Goal: Transaction & Acquisition: Purchase product/service

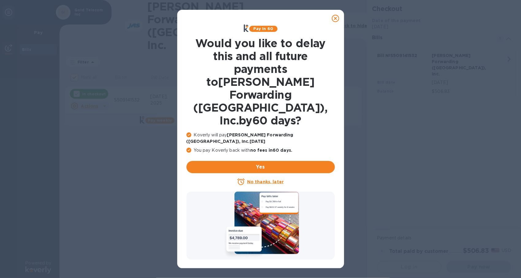
checkbox input "false"
click at [334, 18] on icon at bounding box center [335, 18] width 7 height 7
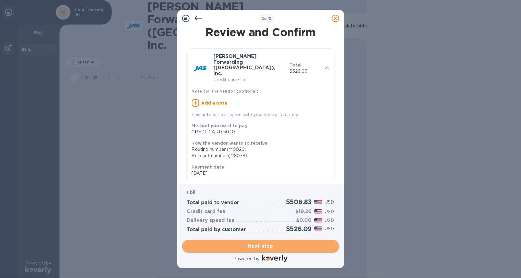
click at [258, 245] on span "Next step" at bounding box center [260, 246] width 147 height 7
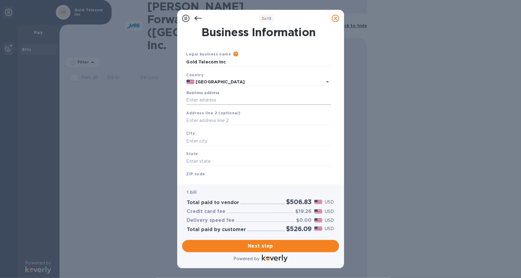
click at [195, 98] on input "Business address" at bounding box center [258, 100] width 145 height 9
type input "55 Weston Road"
type input "suite 402"
type input "Weston"
type input "FL"
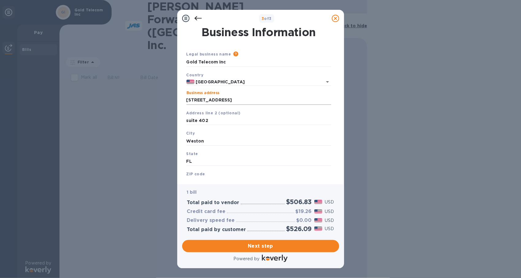
type input "33326"
click at [200, 173] on b "ZIP code" at bounding box center [195, 174] width 19 height 5
click at [194, 173] on b "ZIP code" at bounding box center [195, 174] width 19 height 5
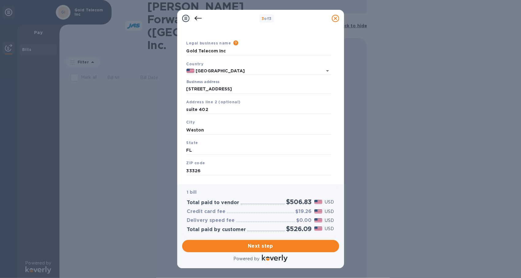
scroll to position [22, 0]
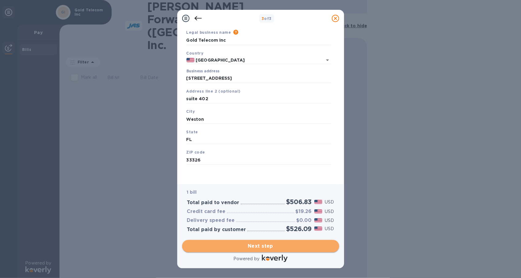
click at [261, 248] on span "Next step" at bounding box center [260, 246] width 147 height 7
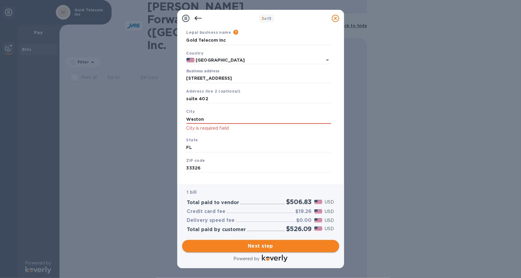
click at [263, 245] on span "Next step" at bounding box center [260, 246] width 147 height 7
click at [206, 127] on p "City is required field" at bounding box center [258, 128] width 145 height 7
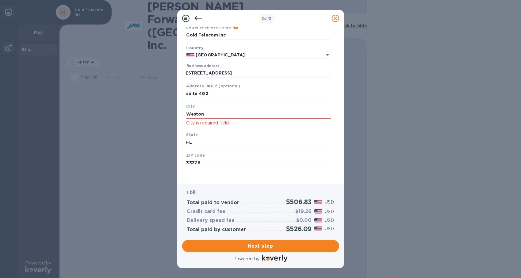
scroll to position [30, 0]
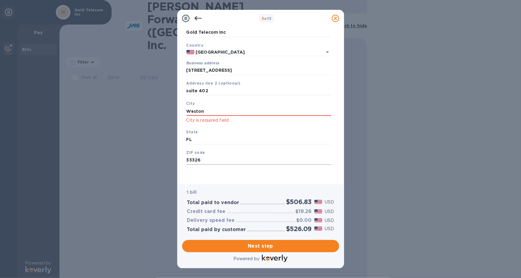
click at [214, 158] on input "33326" at bounding box center [258, 160] width 145 height 9
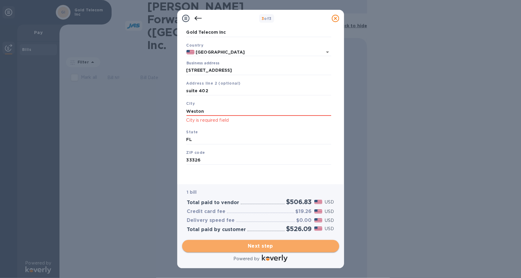
click at [254, 247] on span "Next step" at bounding box center [260, 246] width 147 height 7
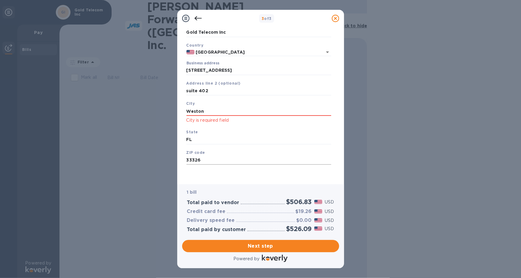
click at [203, 159] on input "33326" at bounding box center [258, 160] width 145 height 9
click at [218, 116] on input "Weston" at bounding box center [258, 111] width 145 height 9
drag, startPoint x: 217, startPoint y: 111, endPoint x: 166, endPoint y: 109, distance: 51.0
click at [166, 109] on div "3 of 3 Business Information Legal business name Please provide the legal name t…" at bounding box center [260, 139] width 521 height 278
type input "Weston"
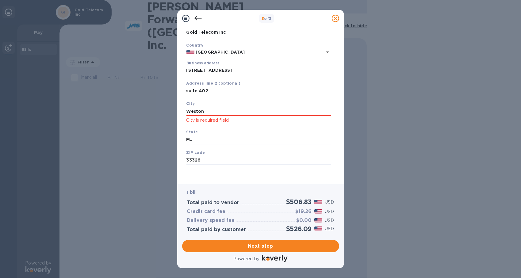
click at [241, 124] on div "City Weston City is required field" at bounding box center [259, 112] width 150 height 29
drag, startPoint x: 212, startPoint y: 111, endPoint x: 169, endPoint y: 113, distance: 42.7
click at [169, 113] on div "3 of 3 Business Information Legal business name Please provide the legal name t…" at bounding box center [260, 139] width 521 height 278
type input "D"
type input "Weston"
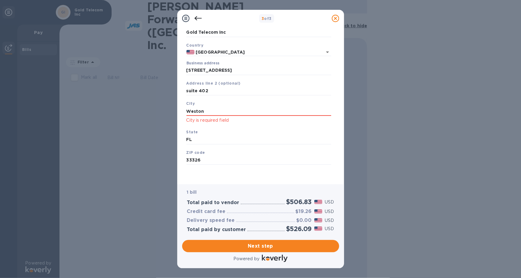
click at [217, 125] on div "City Weston City is required field" at bounding box center [259, 112] width 150 height 29
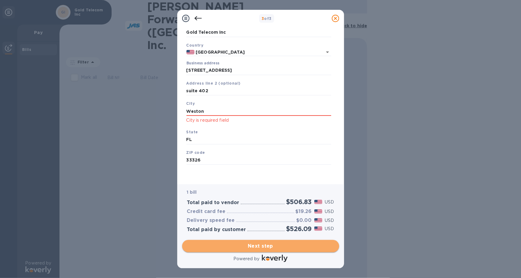
click at [261, 246] on span "Next step" at bounding box center [260, 246] width 147 height 7
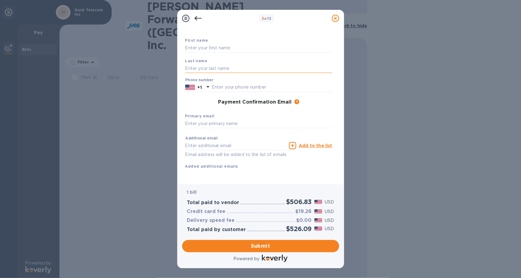
click at [192, 66] on input "text" at bounding box center [258, 68] width 147 height 9
click at [205, 44] on input "text" at bounding box center [258, 48] width 147 height 9
click at [213, 177] on div "First name Last name Phone number +1 Payment Confirmation Email The added email…" at bounding box center [258, 108] width 147 height 142
click at [197, 46] on input "text" at bounding box center [258, 48] width 147 height 9
click at [259, 45] on input "Daniel" at bounding box center [258, 48] width 147 height 9
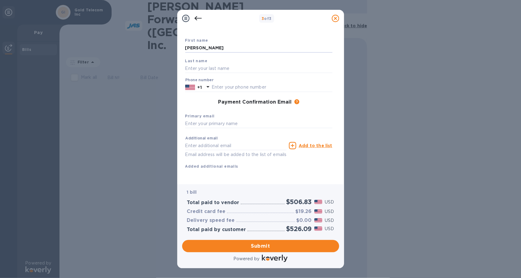
type input "Daniel"
click at [184, 102] on div "First name Daniel Last name Phone number +1 Payment Confirmation Email The adde…" at bounding box center [259, 98] width 150 height 145
click at [209, 67] on input "text" at bounding box center [258, 68] width 147 height 9
type input "Alonso"
click at [247, 53] on div "First name Daniel" at bounding box center [259, 45] width 152 height 21
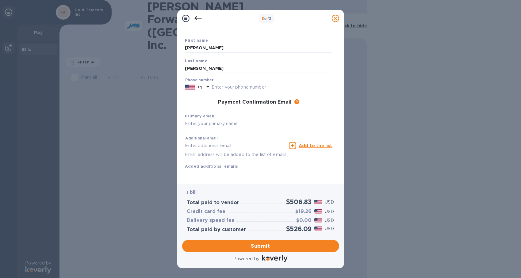
click at [219, 123] on input "text" at bounding box center [258, 123] width 147 height 9
type input "daniel.alonso@orchest.net"
type input "3053433835"
type input "daniel.alonso@orchest.net"
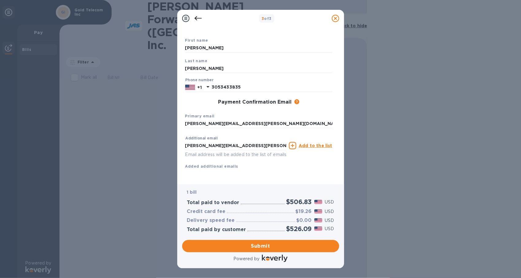
click at [185, 21] on icon at bounding box center [185, 18] width 7 height 7
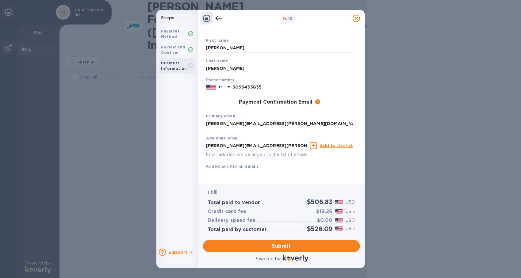
click at [191, 65] on icon at bounding box center [191, 66] width 2 height 2
click at [192, 50] on icon at bounding box center [190, 49] width 5 height 5
click at [182, 48] on b "Review and Confirm" at bounding box center [173, 50] width 24 height 10
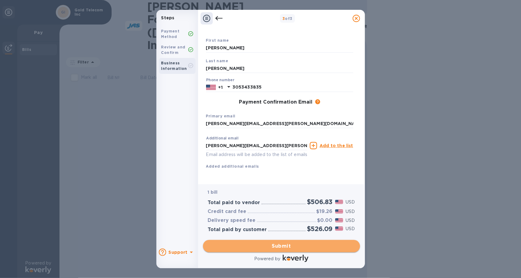
click at [281, 246] on span "Submit" at bounding box center [281, 246] width 147 height 7
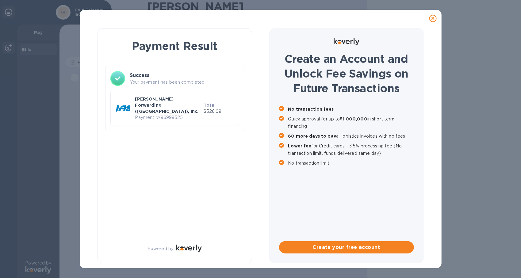
scroll to position [0, 0]
click at [158, 114] on p "Payment № 96999525" at bounding box center [168, 117] width 66 height 6
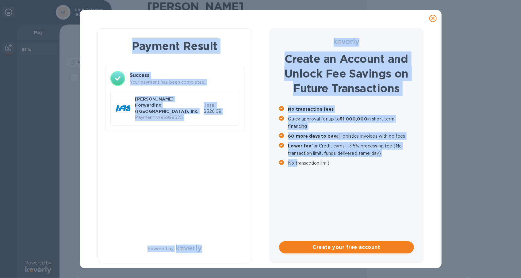
drag, startPoint x: 432, startPoint y: 16, endPoint x: 289, endPoint y: 189, distance: 224.5
click at [289, 189] on div "Payment Result Success Your payment has been completed. JAS Forwarding (USA), I…" at bounding box center [261, 139] width 362 height 258
drag, startPoint x: 289, startPoint y: 189, endPoint x: 215, endPoint y: 197, distance: 74.1
click at [215, 197] on div "Payment Result Success Your payment has been completed. JAS Forwarding (USA), I…" at bounding box center [175, 145] width 155 height 235
click at [203, 199] on div "Payment Result Success Your payment has been completed. JAS Forwarding (USA), I…" at bounding box center [175, 145] width 155 height 235
